Goal: Obtain resource: Download file/media

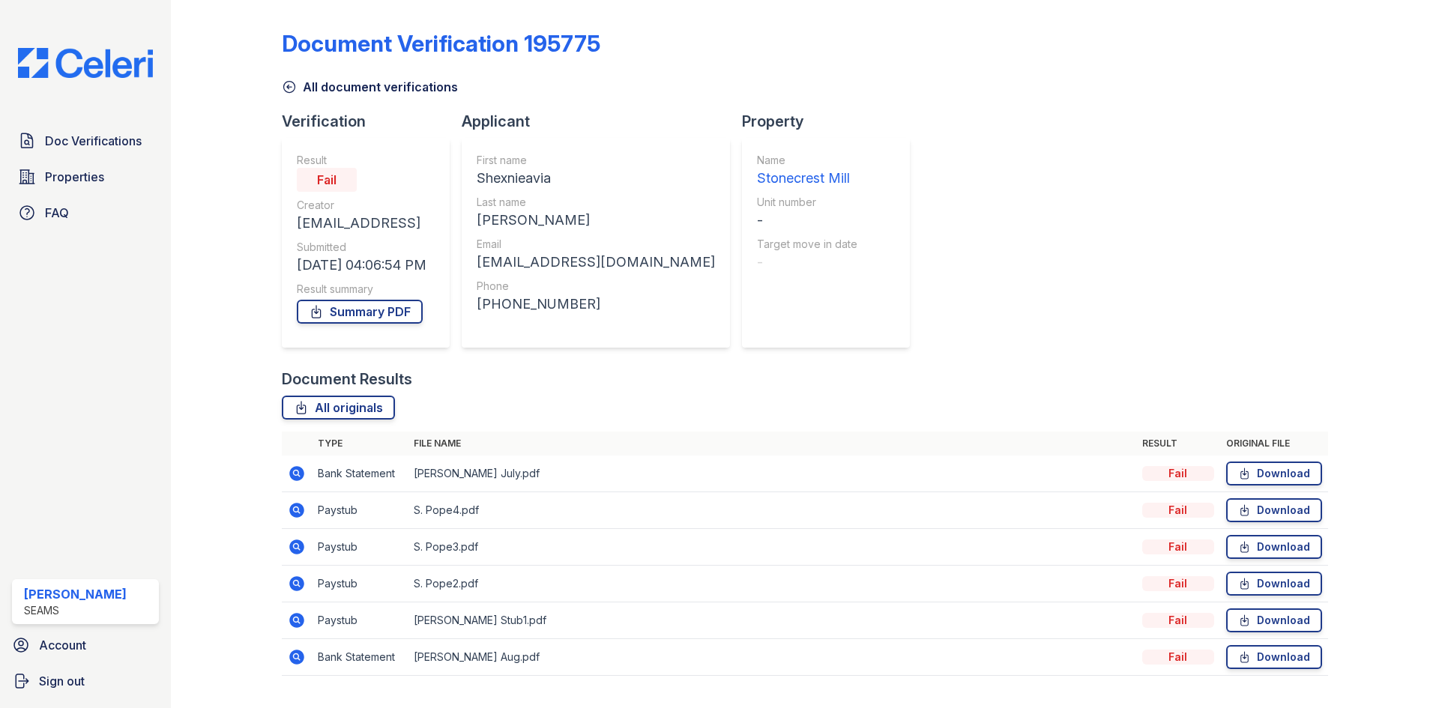
click at [312, 89] on link "All document verifications" at bounding box center [370, 87] width 176 height 18
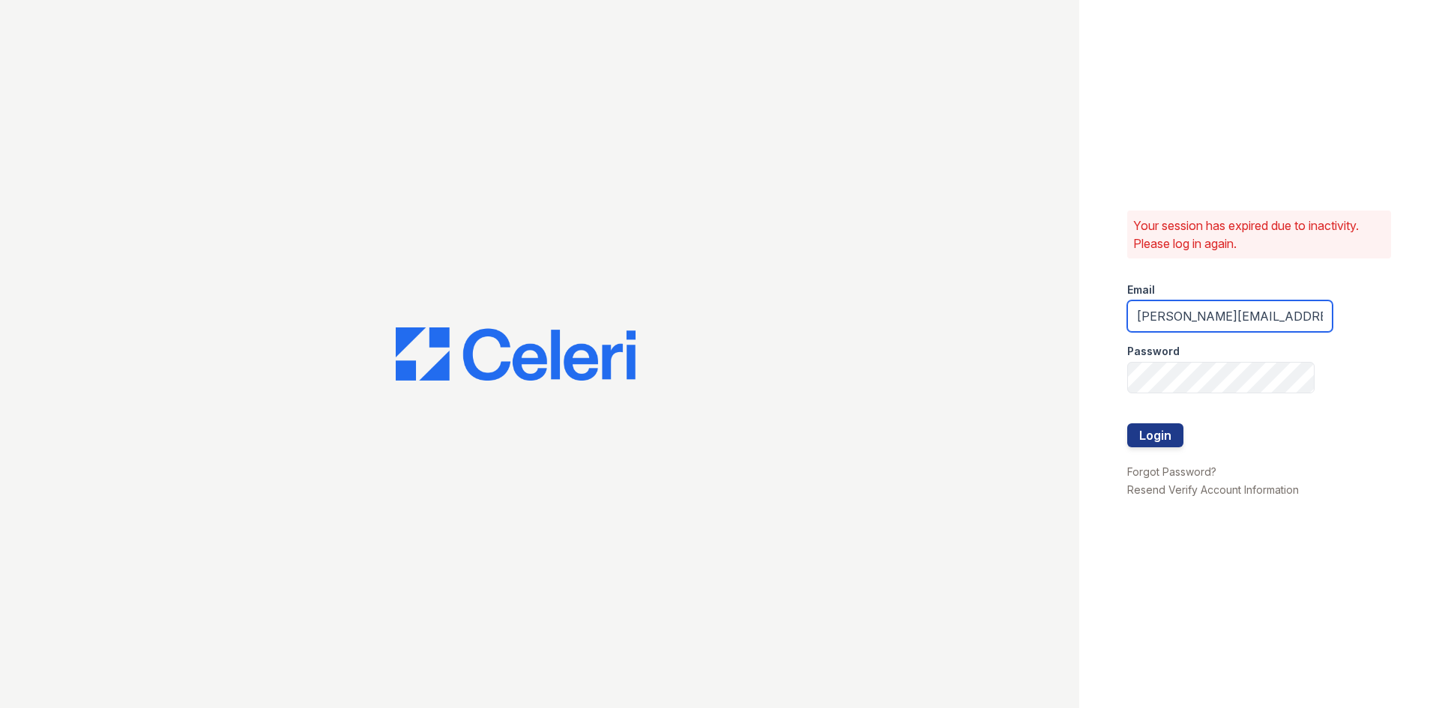
click at [1139, 323] on input "danielle.reid@seams.biz" at bounding box center [1229, 316] width 205 height 31
drag, startPoint x: 1209, startPoint y: 316, endPoint x: 1093, endPoint y: 321, distance: 115.5
click at [1094, 320] on div "Your session has expired due to inactivity. Please log in again. Email danielle…" at bounding box center [1259, 354] width 360 height 708
type input "shanel.stith@seams.biz"
click at [1127, 423] on button "Login" at bounding box center [1155, 435] width 56 height 24
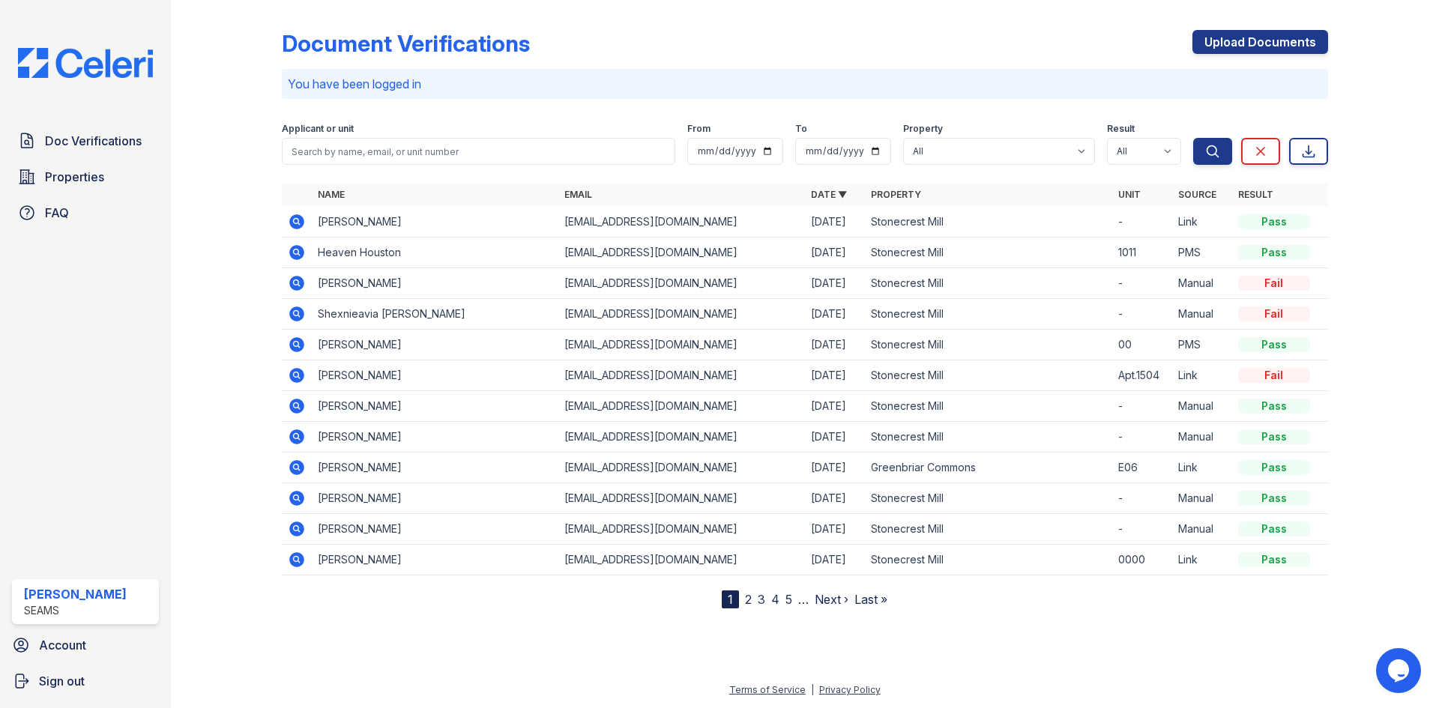
click at [299, 282] on icon at bounding box center [296, 283] width 15 height 15
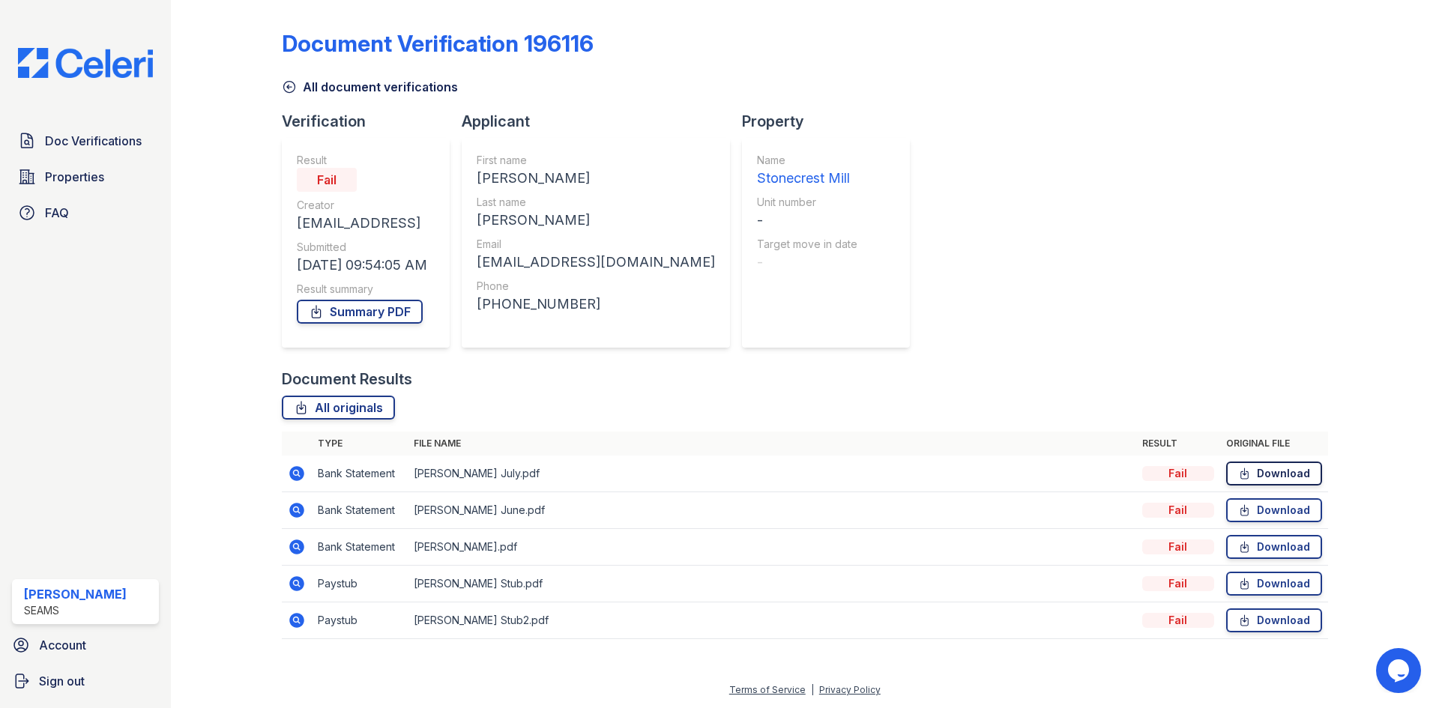
click at [1267, 477] on link "Download" at bounding box center [1274, 474] width 96 height 24
click at [1261, 549] on link "Download" at bounding box center [1274, 547] width 96 height 24
click at [1253, 510] on link "Download" at bounding box center [1274, 510] width 96 height 24
click at [1282, 589] on link "Download" at bounding box center [1274, 584] width 96 height 24
click at [1246, 621] on icon at bounding box center [1243, 620] width 7 height 10
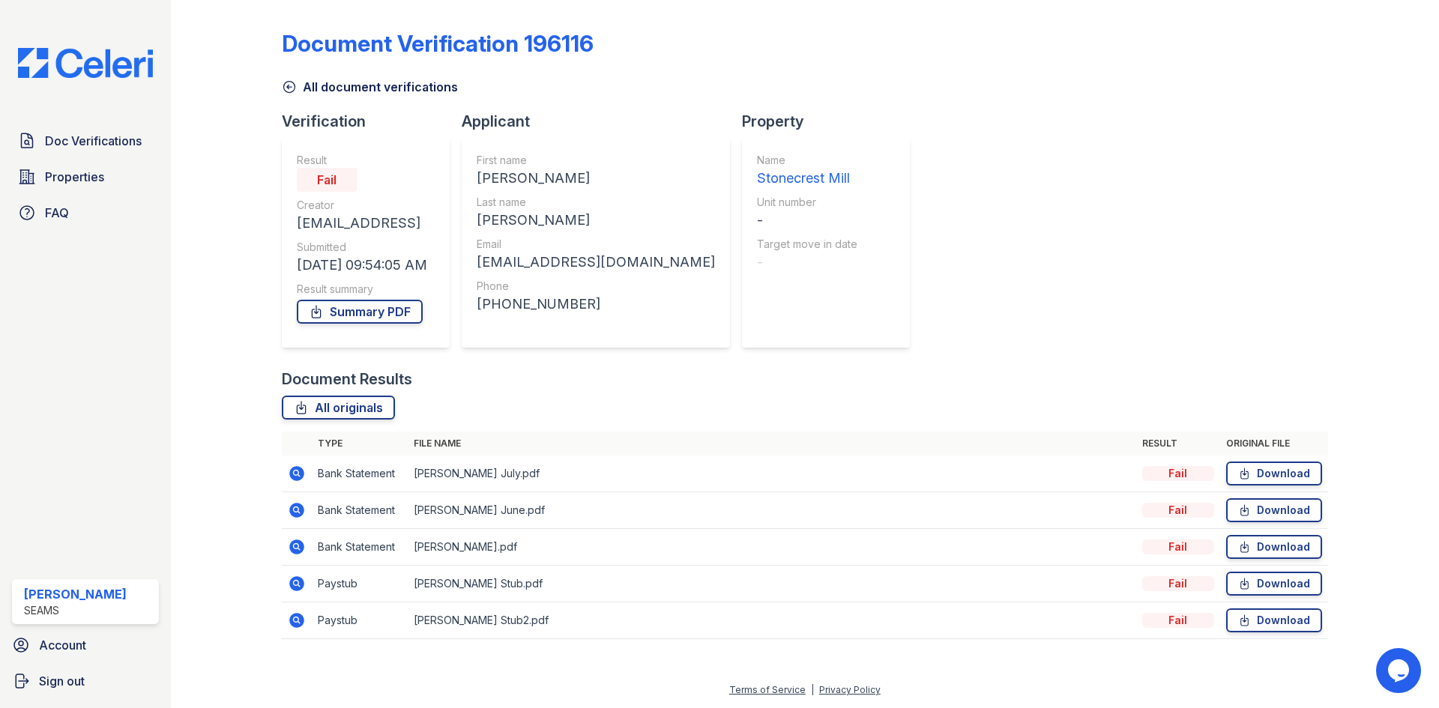
click at [294, 545] on icon at bounding box center [297, 547] width 18 height 18
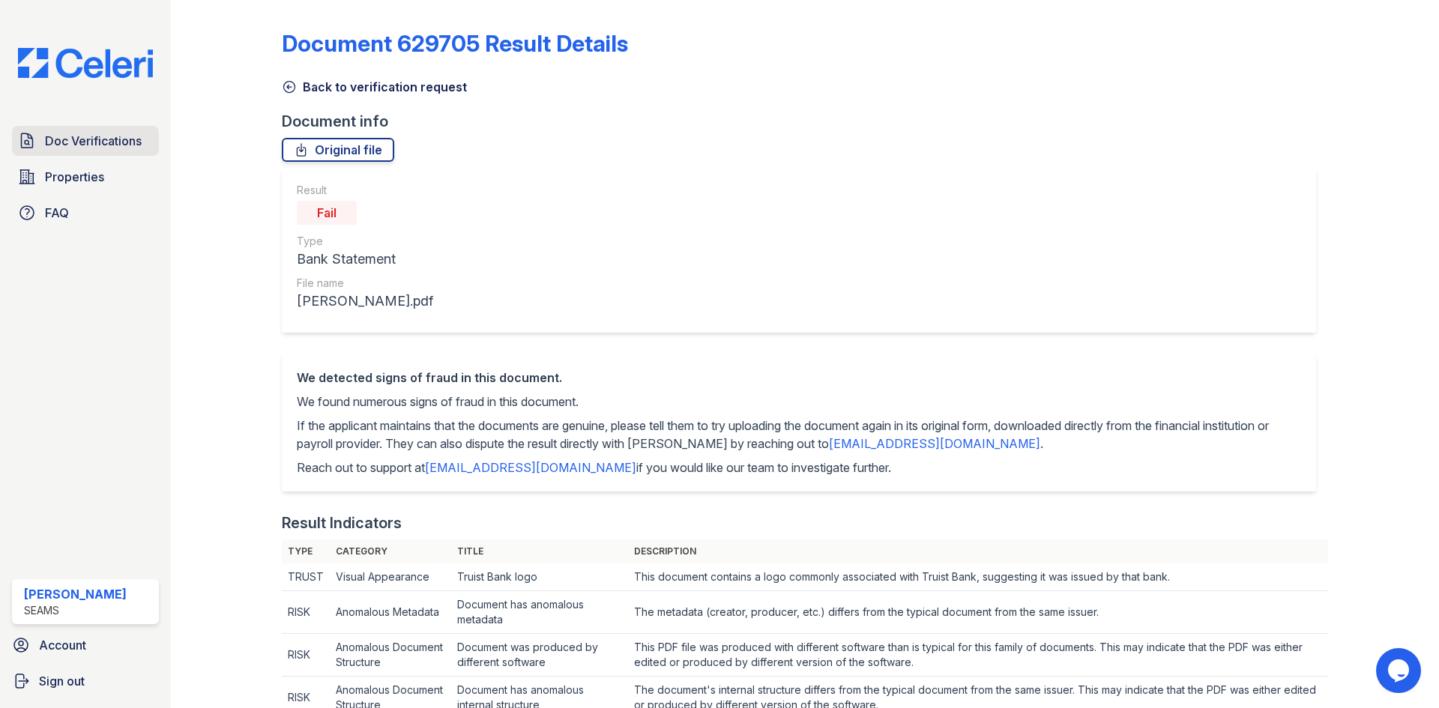
click at [124, 138] on span "Doc Verifications" at bounding box center [93, 141] width 97 height 18
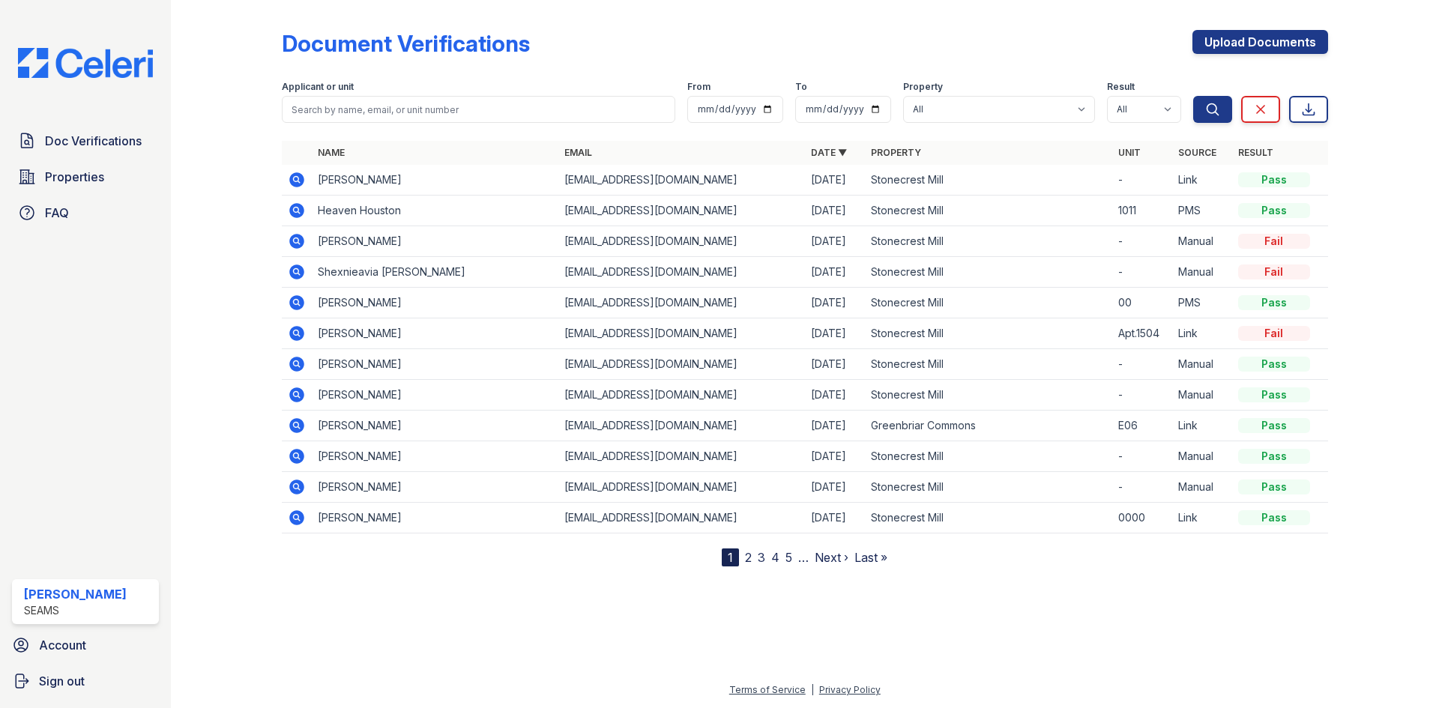
click at [298, 271] on icon at bounding box center [296, 271] width 4 height 4
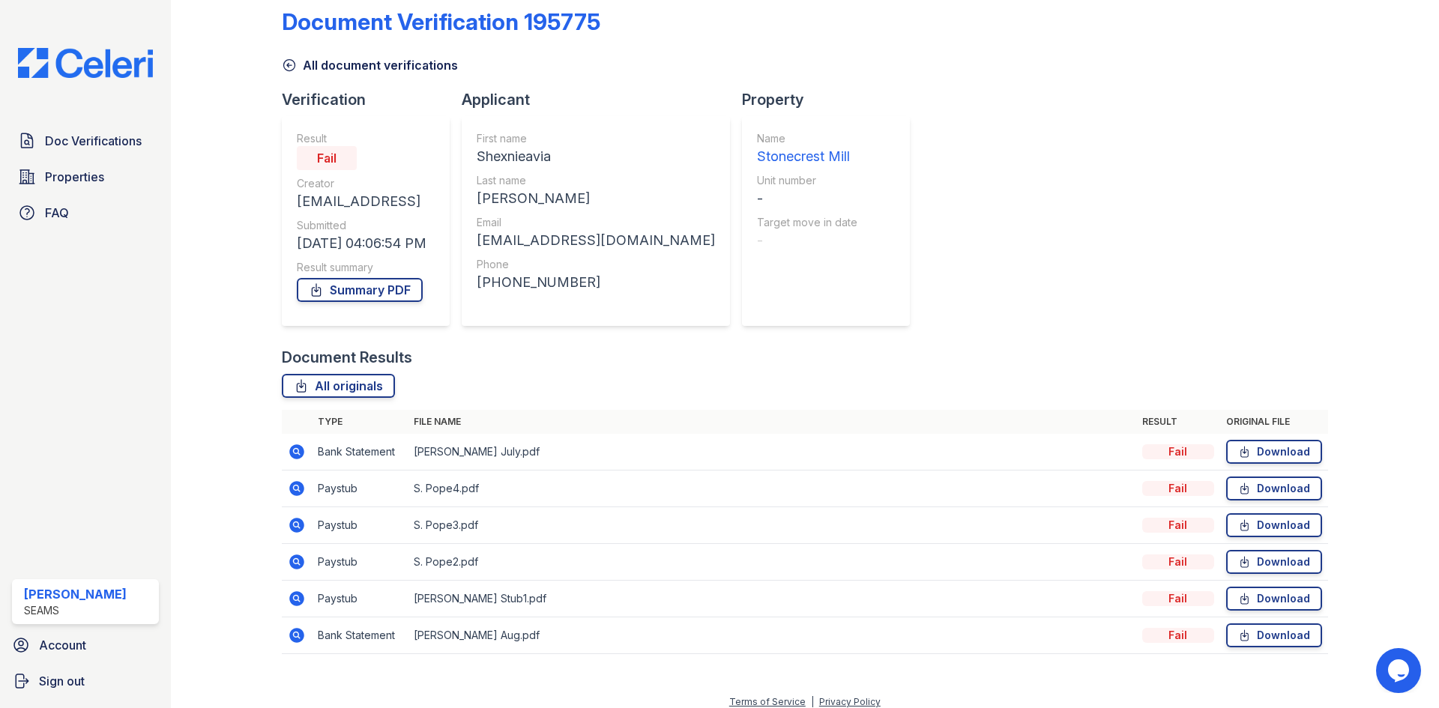
scroll to position [34, 0]
